Goal: Transaction & Acquisition: Purchase product/service

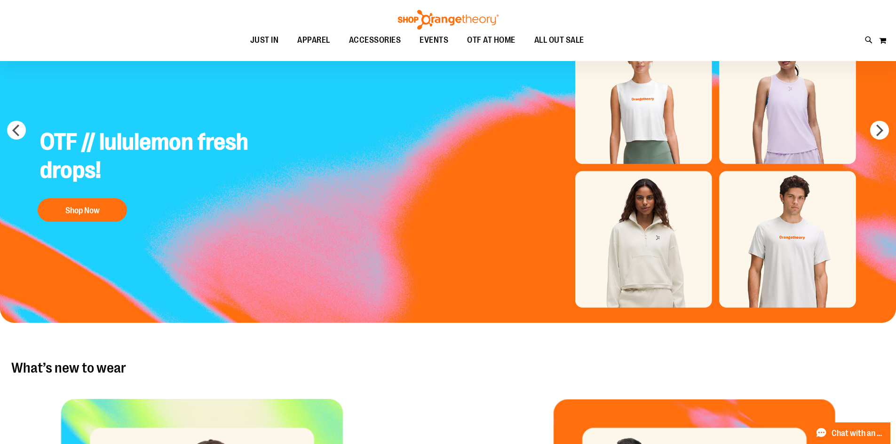
scroll to position [94, 0]
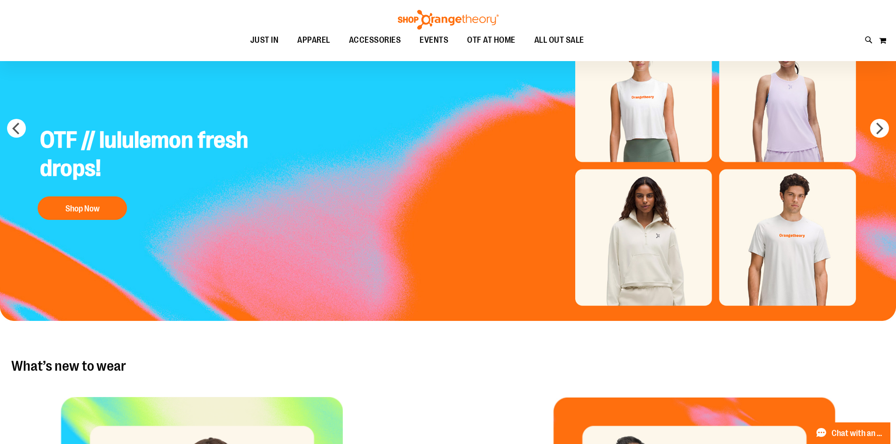
click at [673, 262] on img "Slide 1 of 5" at bounding box center [448, 165] width 896 height 311
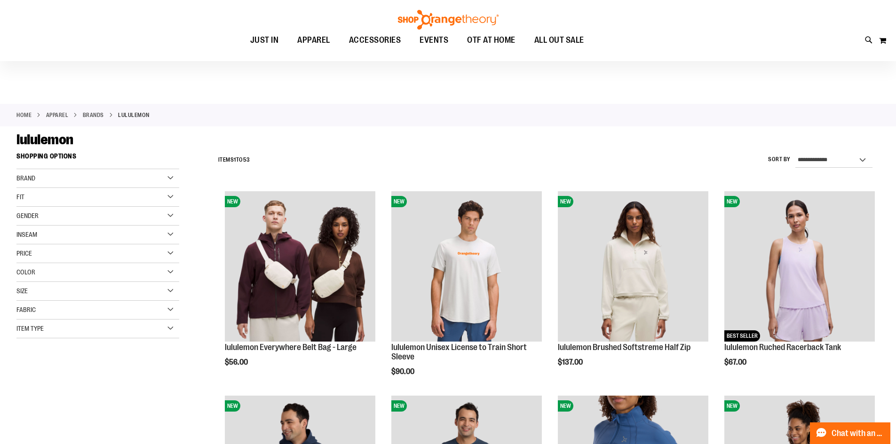
scroll to position [188, 0]
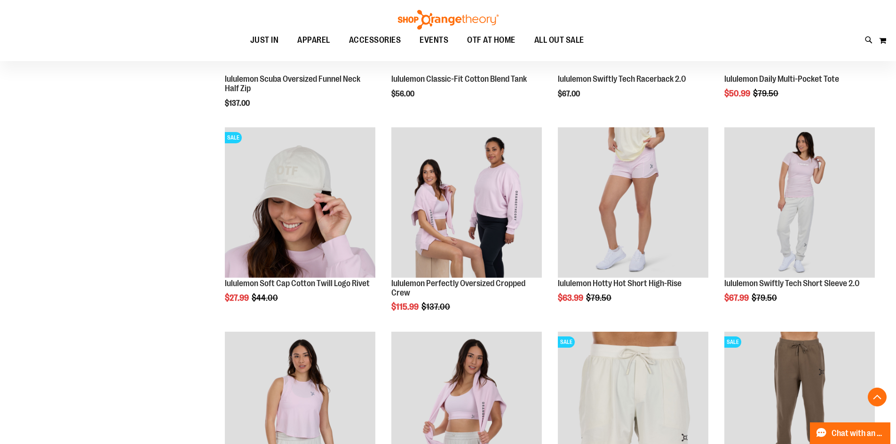
scroll to position [987, 0]
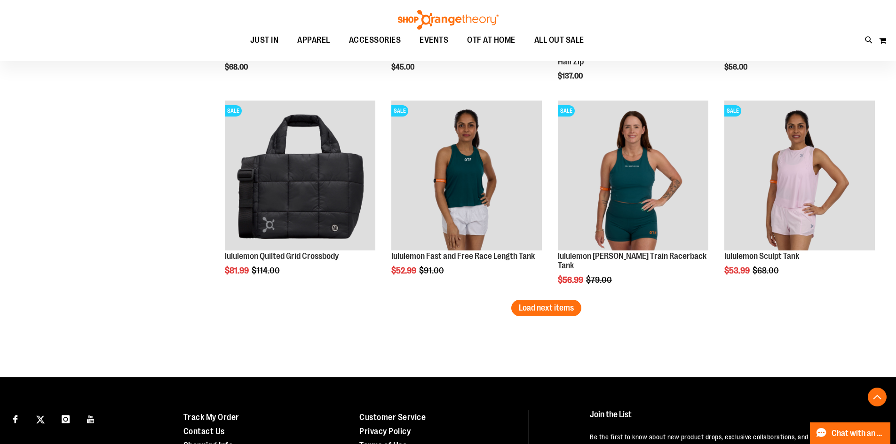
scroll to position [1787, 0]
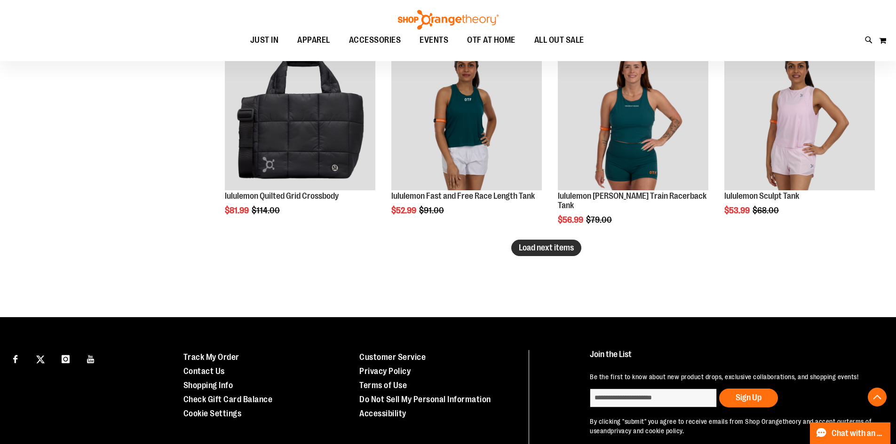
click at [557, 254] on button "Load next items" at bounding box center [546, 248] width 70 height 16
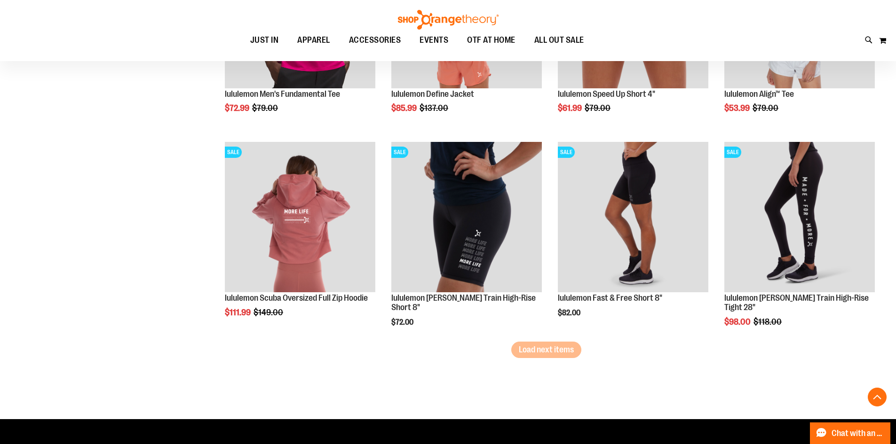
scroll to position [2304, 0]
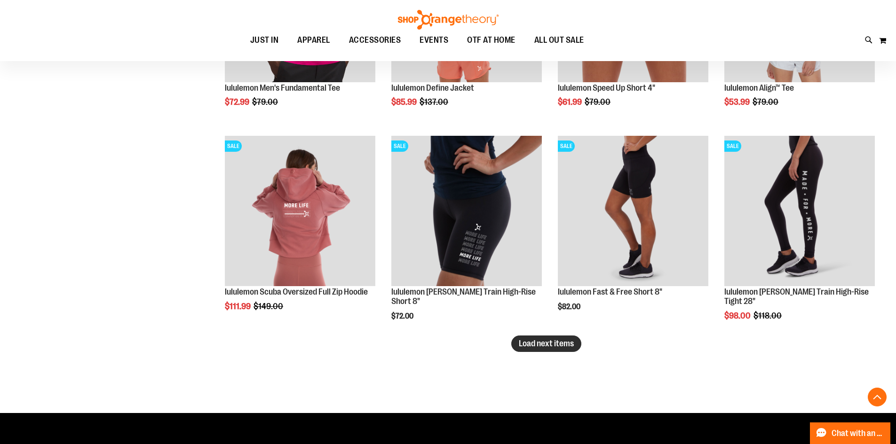
click at [563, 346] on span "Load next items" at bounding box center [546, 343] width 55 height 9
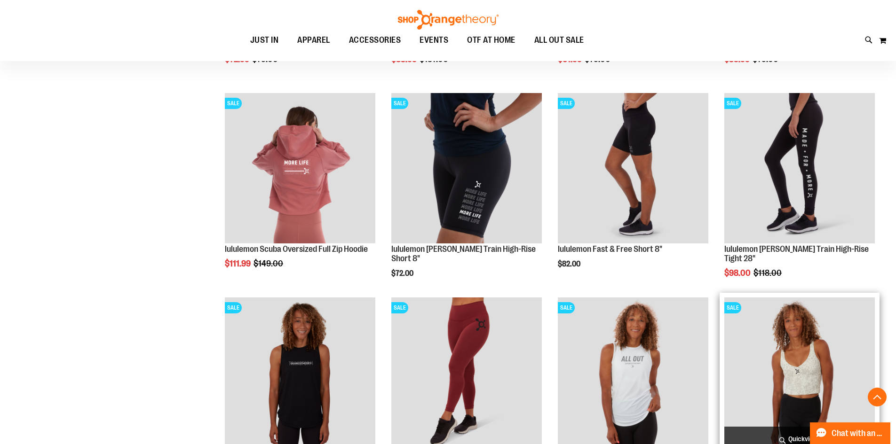
scroll to position [2445, 0]
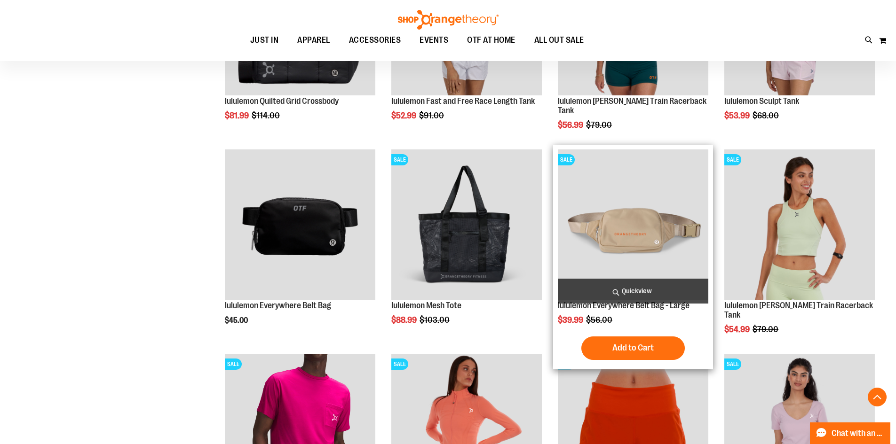
scroll to position [1834, 0]
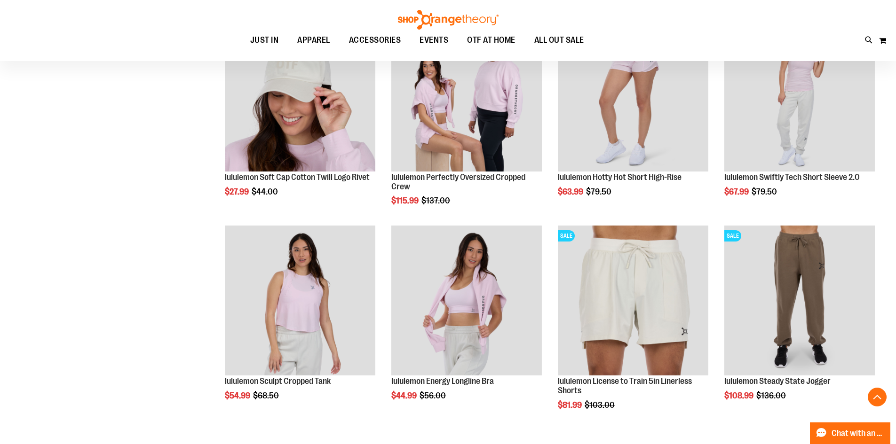
scroll to position [987, 0]
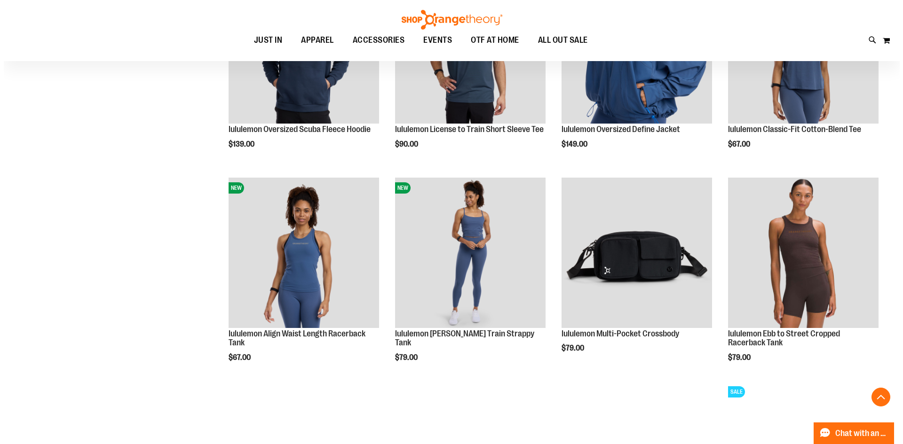
scroll to position [329, 0]
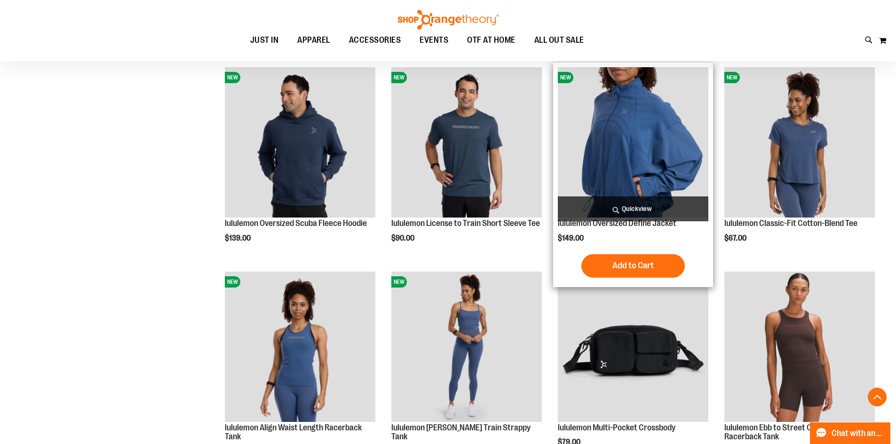
click at [643, 202] on span "Quickview" at bounding box center [633, 209] width 151 height 25
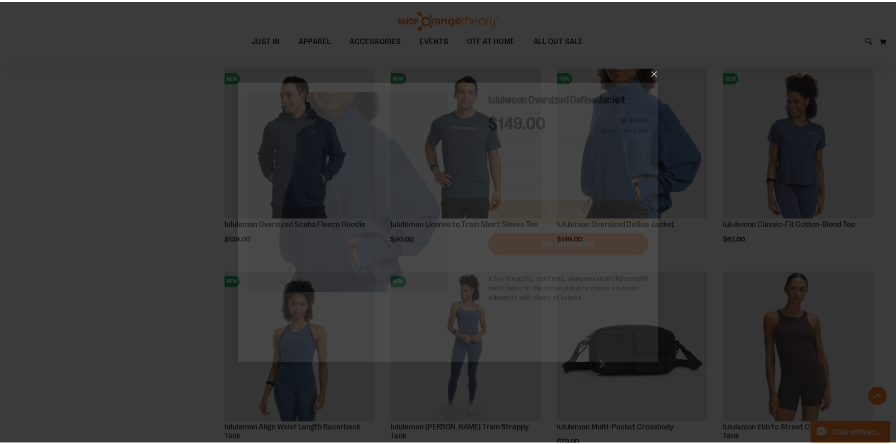
scroll to position [0, 0]
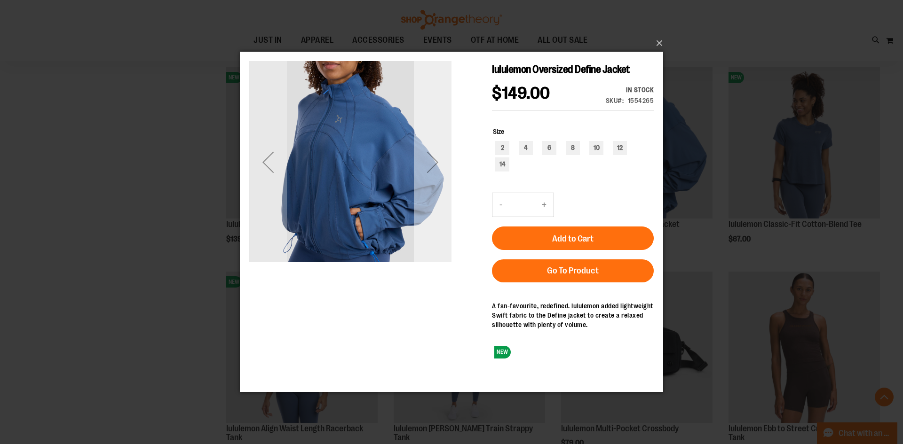
click at [442, 188] on div "Next" at bounding box center [433, 162] width 38 height 202
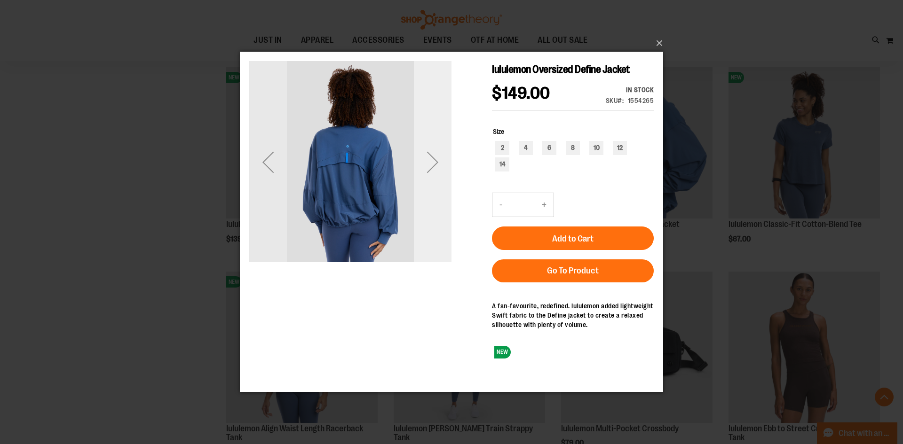
click at [441, 188] on div "Next" at bounding box center [433, 162] width 38 height 202
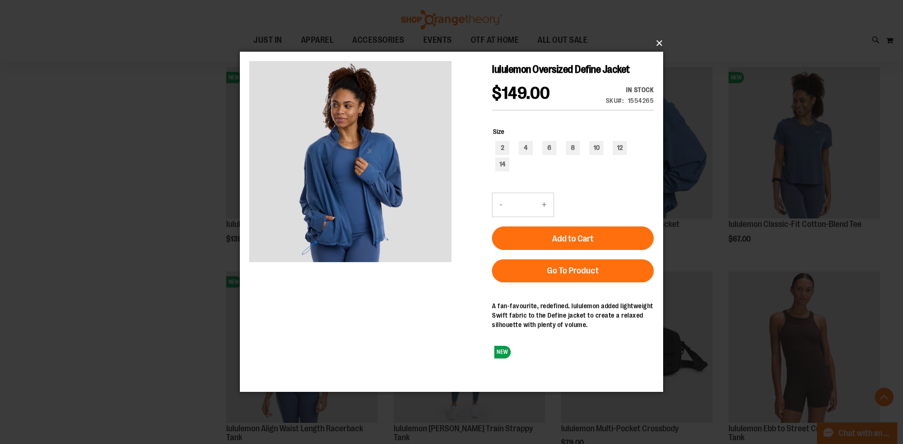
click at [661, 38] on button "×" at bounding box center [454, 43] width 423 height 21
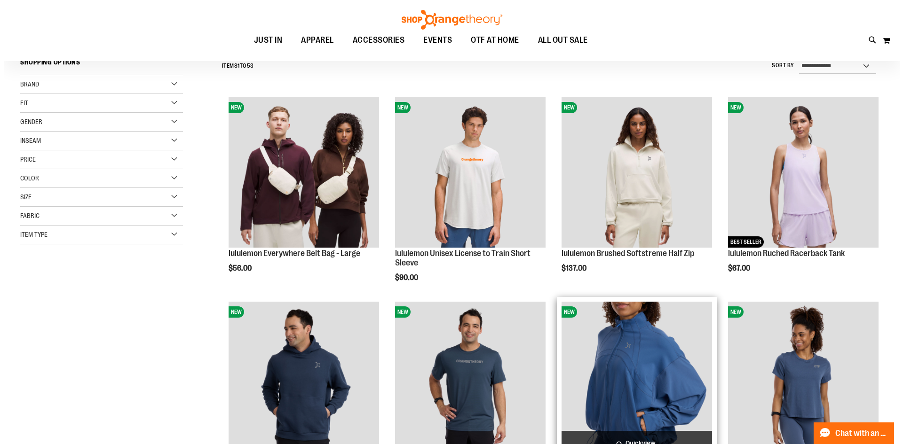
scroll to position [94, 0]
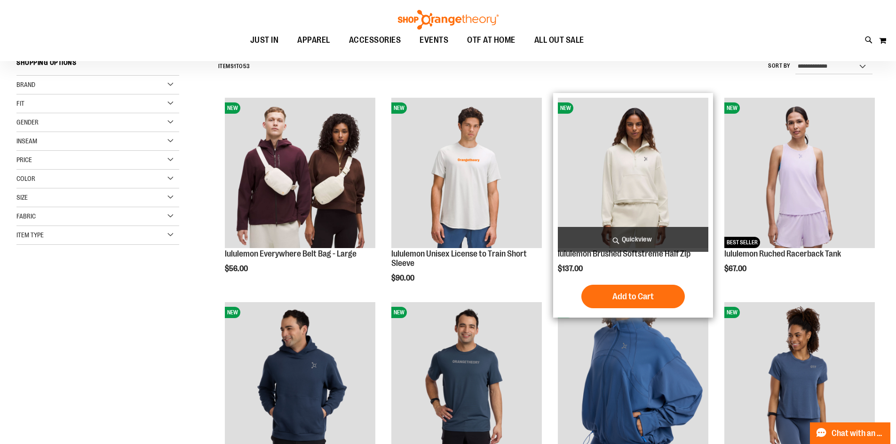
click at [645, 238] on span "Quickview" at bounding box center [633, 239] width 151 height 25
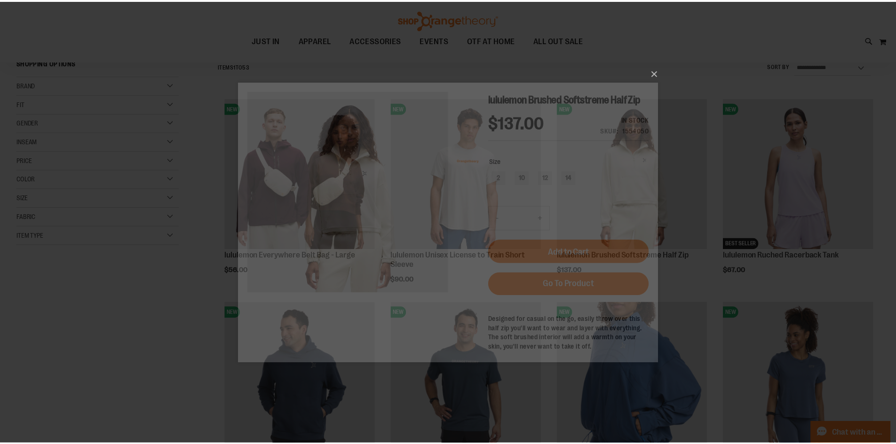
scroll to position [0, 0]
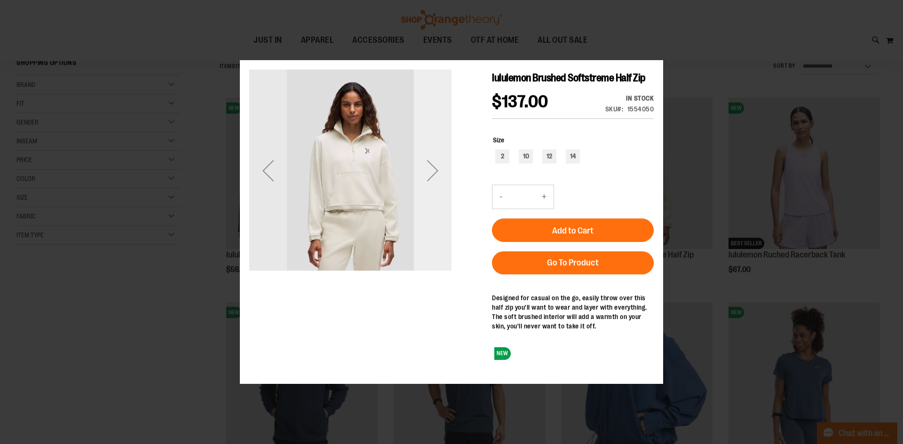
click at [438, 190] on div "Next" at bounding box center [433, 171] width 38 height 202
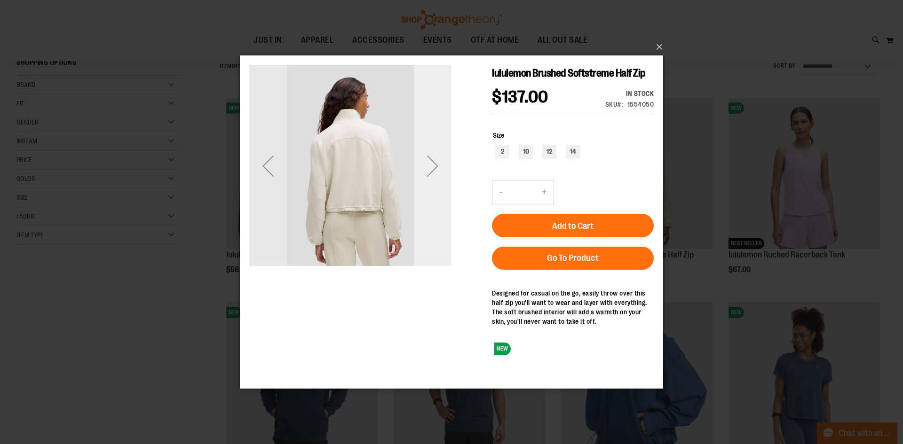
click at [435, 161] on div "Next" at bounding box center [433, 166] width 38 height 38
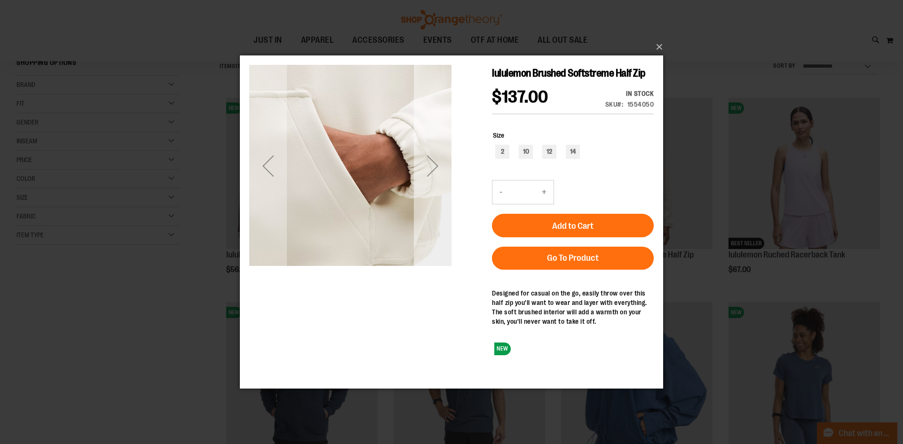
click at [434, 161] on div "Next" at bounding box center [433, 166] width 38 height 38
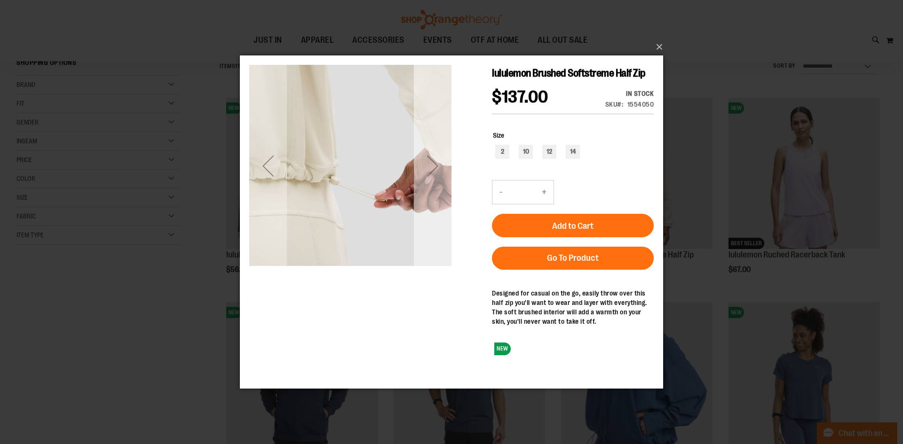
click at [434, 160] on div "Next" at bounding box center [433, 166] width 38 height 38
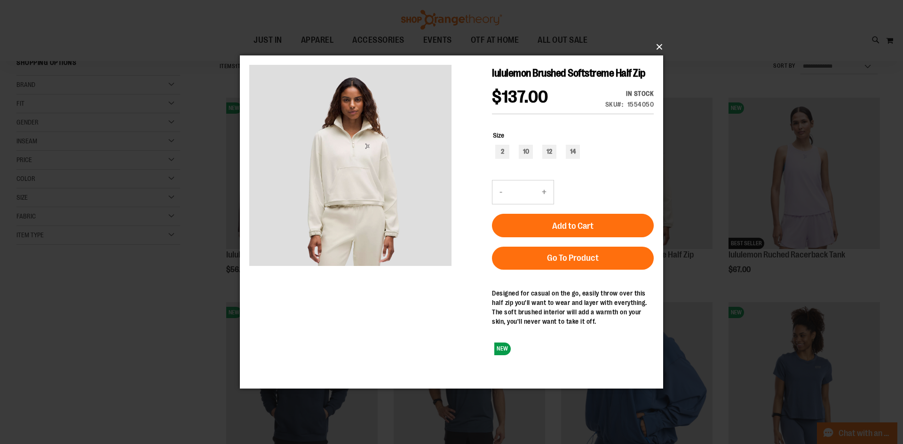
click at [655, 48] on button "×" at bounding box center [454, 47] width 423 height 21
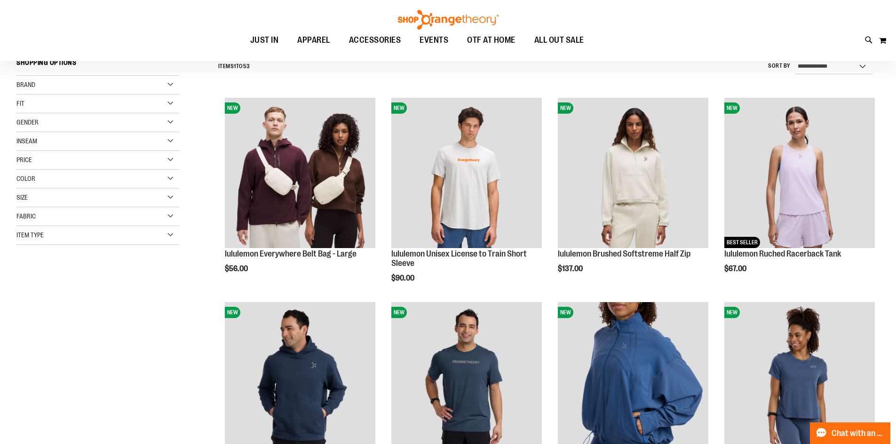
drag, startPoint x: 399, startPoint y: 14, endPoint x: 405, endPoint y: 15, distance: 5.2
click at [401, 14] on img at bounding box center [448, 20] width 103 height 20
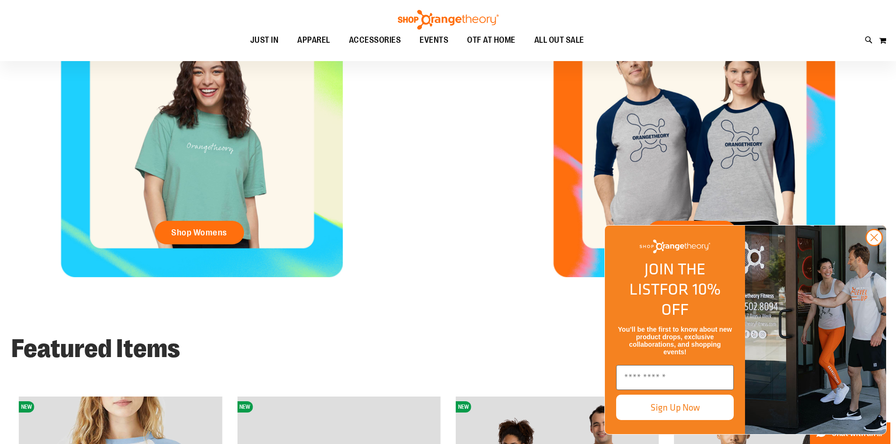
scroll to position [517, 0]
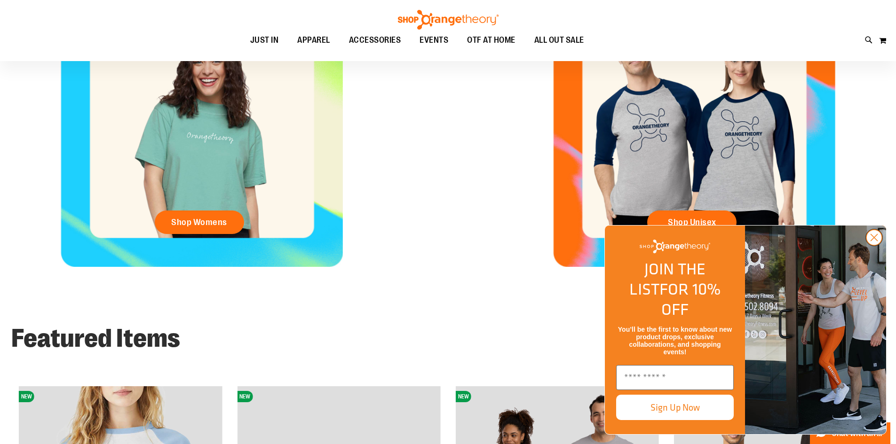
click at [872, 241] on icon "Close dialog" at bounding box center [874, 238] width 7 height 7
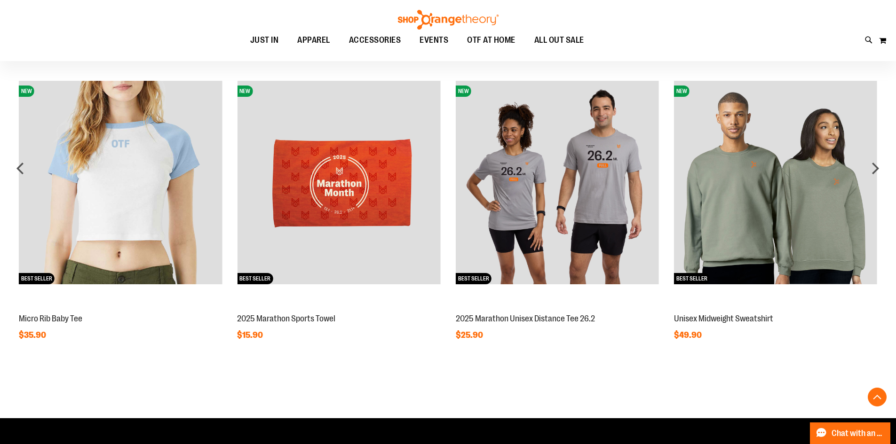
scroll to position [846, 0]
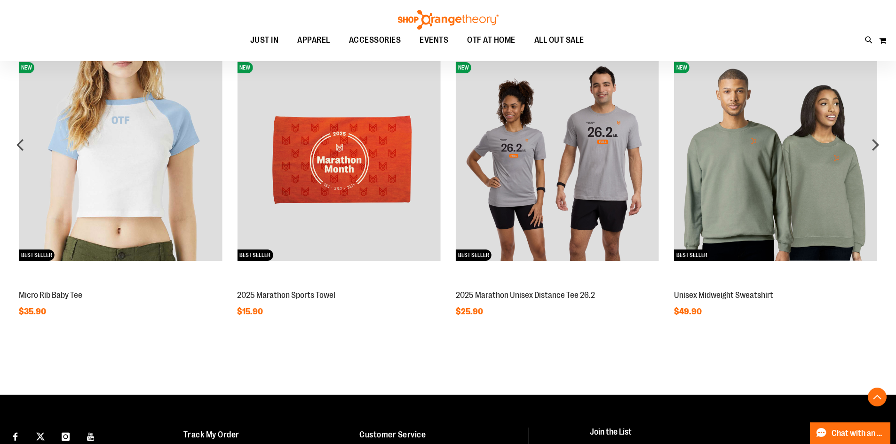
click at [550, 187] on img at bounding box center [557, 158] width 203 height 203
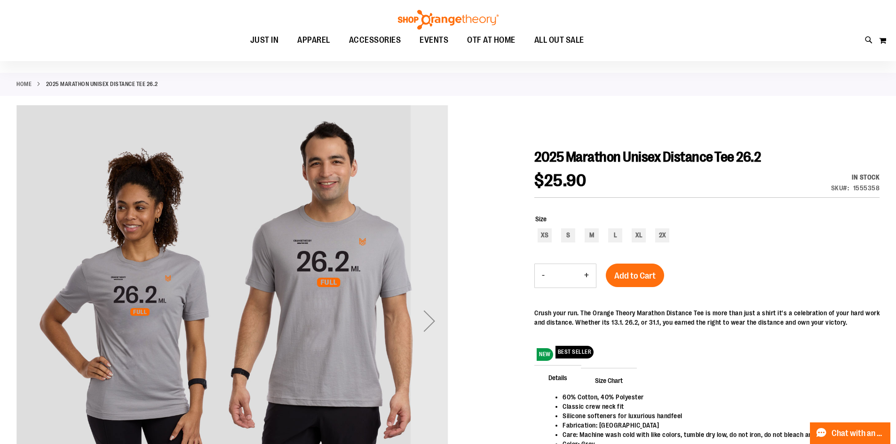
scroll to position [47, 0]
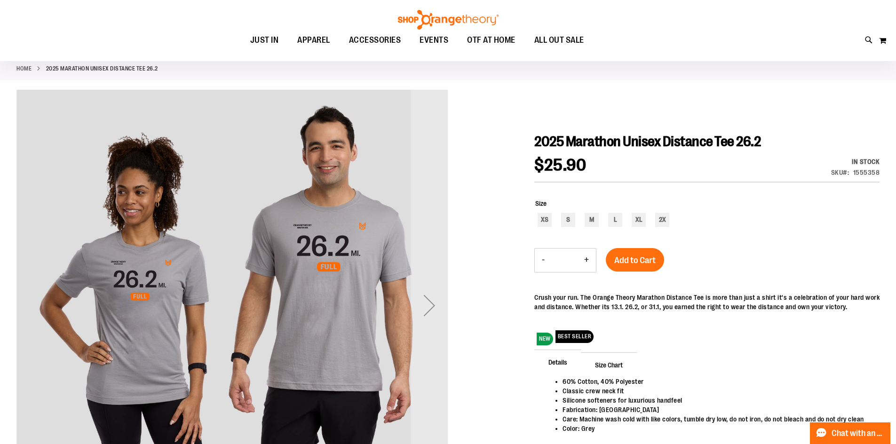
click at [438, 301] on div "Next" at bounding box center [430, 306] width 38 height 38
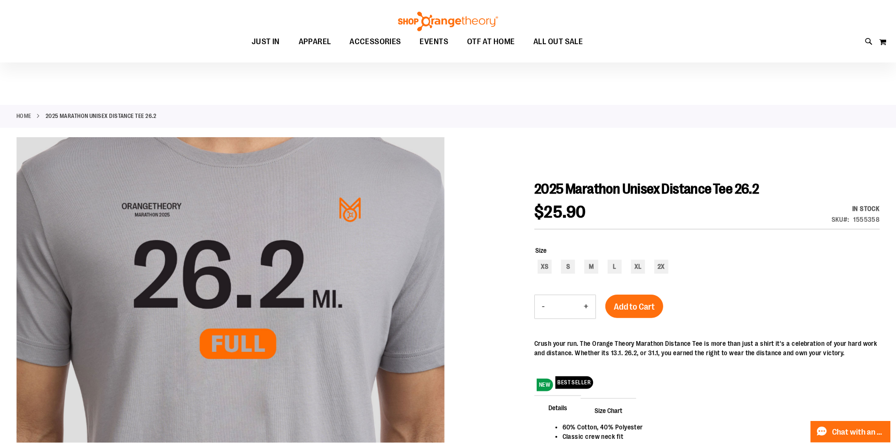
scroll to position [46, 0]
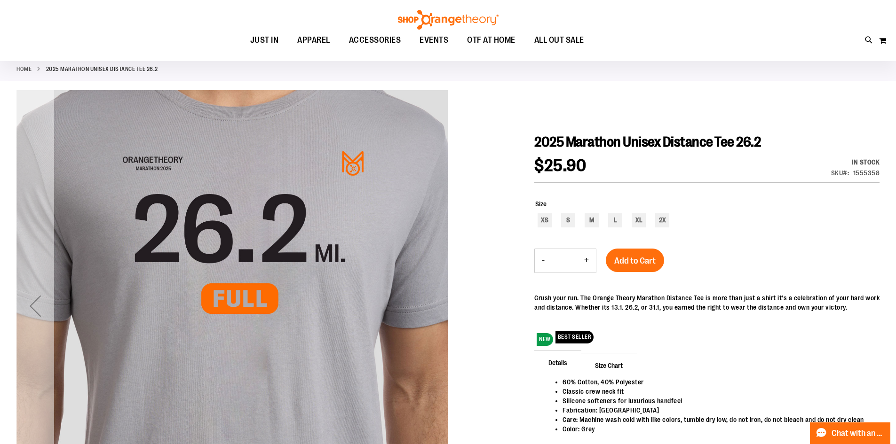
click at [43, 317] on div "Previous" at bounding box center [35, 306] width 38 height 38
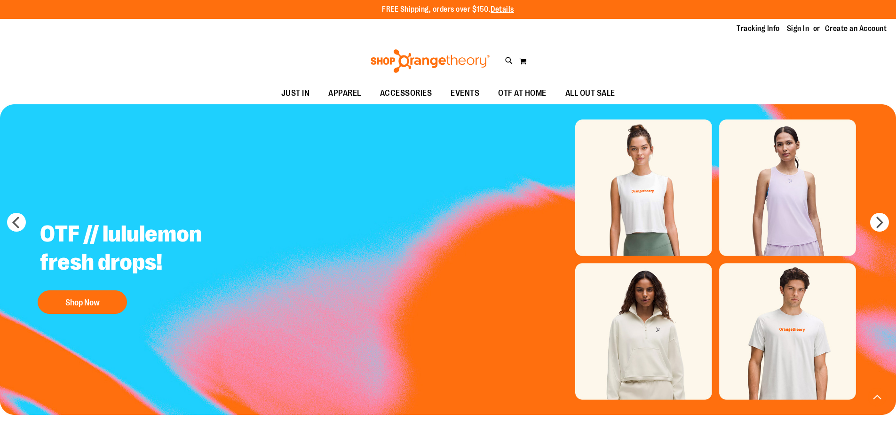
scroll to position [847, 0]
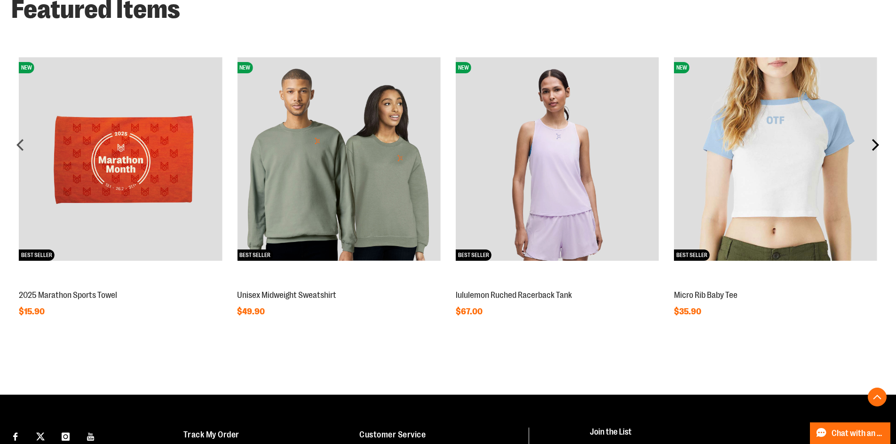
click at [873, 151] on div "next" at bounding box center [875, 144] width 19 height 19
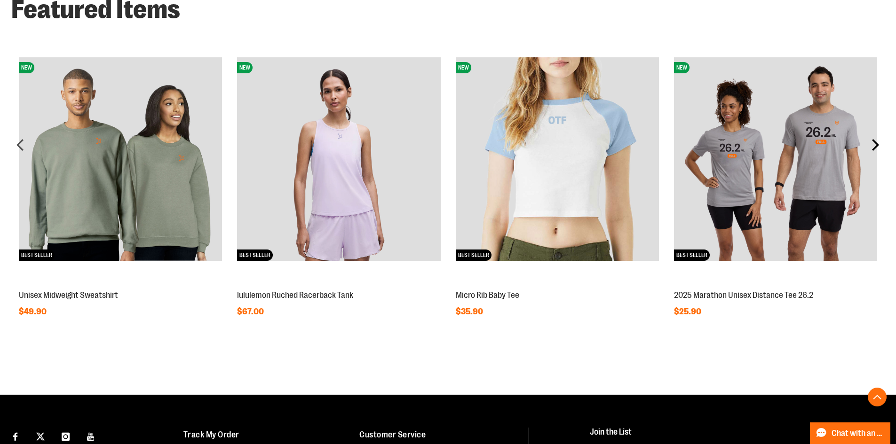
click at [873, 151] on div "next" at bounding box center [875, 144] width 19 height 19
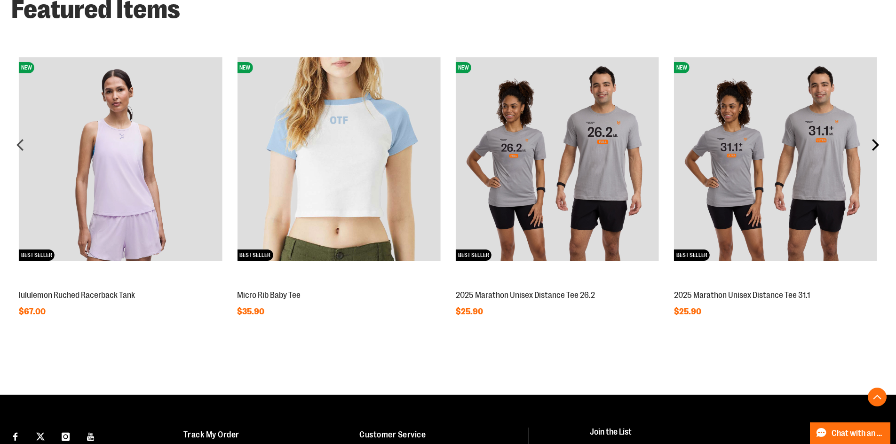
click at [873, 151] on div "next" at bounding box center [875, 144] width 19 height 19
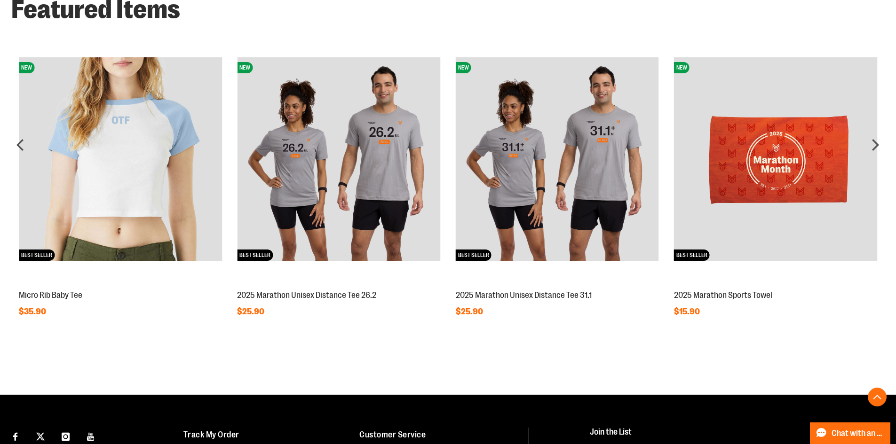
drag, startPoint x: 544, startPoint y: 177, endPoint x: 421, endPoint y: 181, distance: 122.8
click at [421, 181] on img at bounding box center [338, 158] width 203 height 203
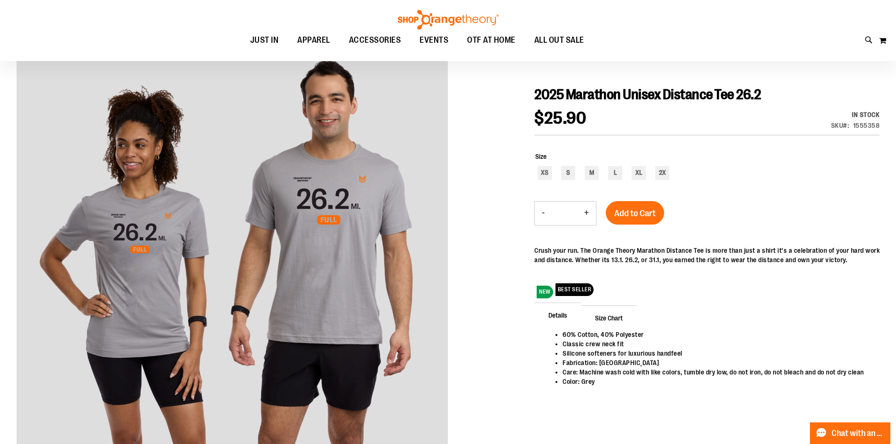
scroll to position [141, 0]
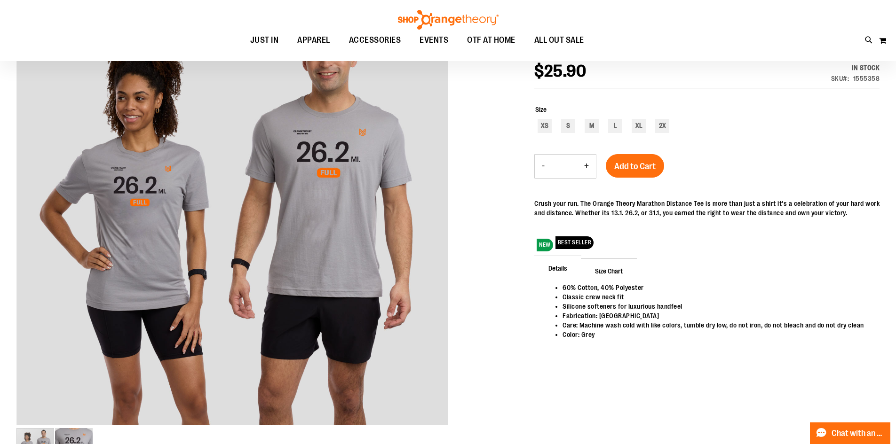
click at [705, 281] on div "Details 60% Cotton, 40% Polyester Classic crew neck fit Silicone softeners for …" at bounding box center [706, 311] width 345 height 105
